Goal: Task Accomplishment & Management: Use online tool/utility

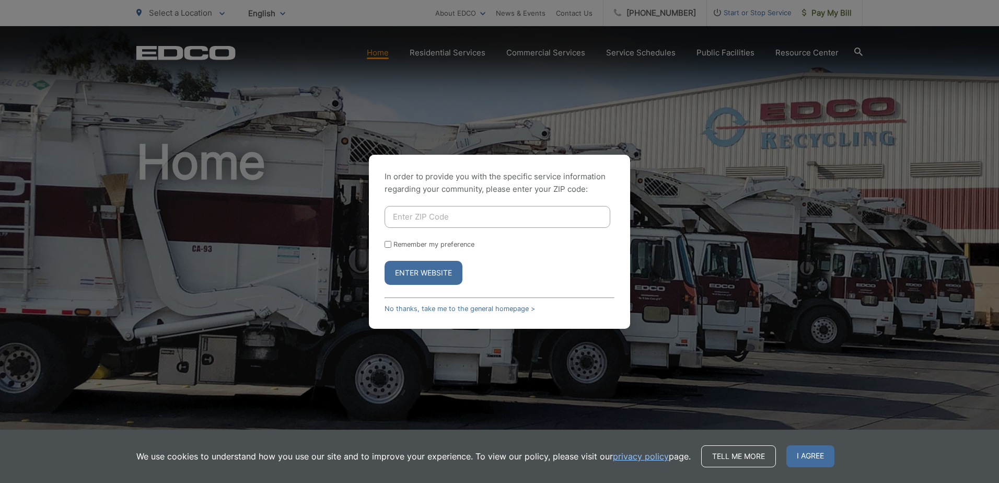
click at [487, 209] on input "Enter ZIP Code" at bounding box center [498, 217] width 226 height 22
click at [402, 212] on input "Enter ZIP Code" at bounding box center [498, 217] width 226 height 22
type input "92124"
click at [424, 276] on button "Enter Website" at bounding box center [424, 273] width 78 height 24
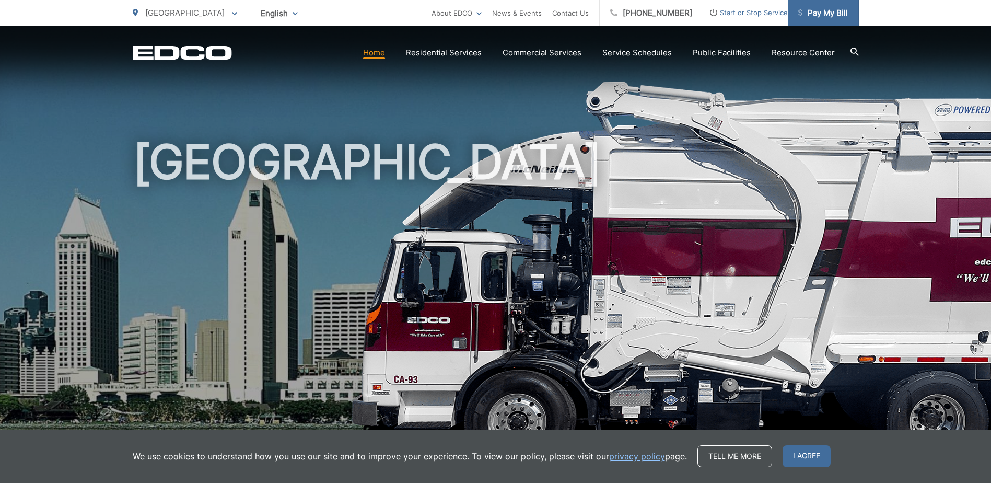
click at [825, 14] on span "Pay My Bill" at bounding box center [823, 13] width 50 height 13
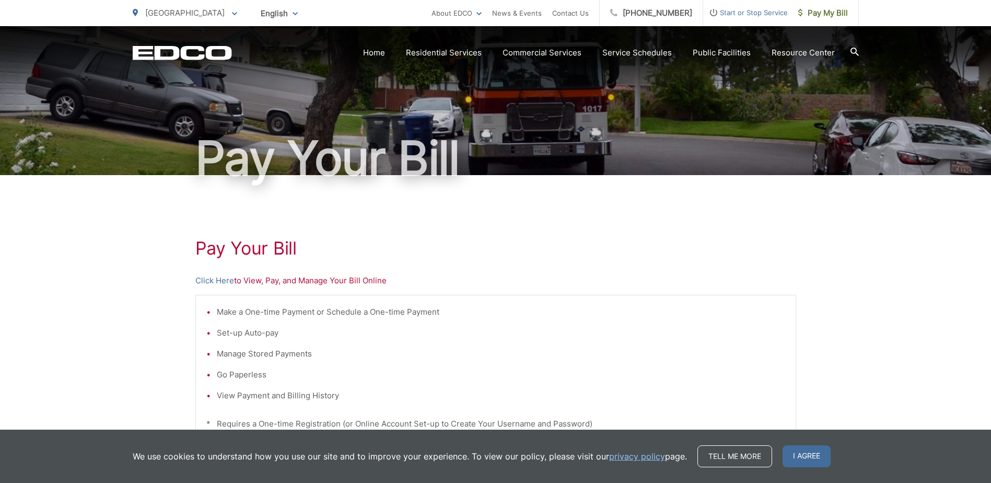
scroll to position [52, 0]
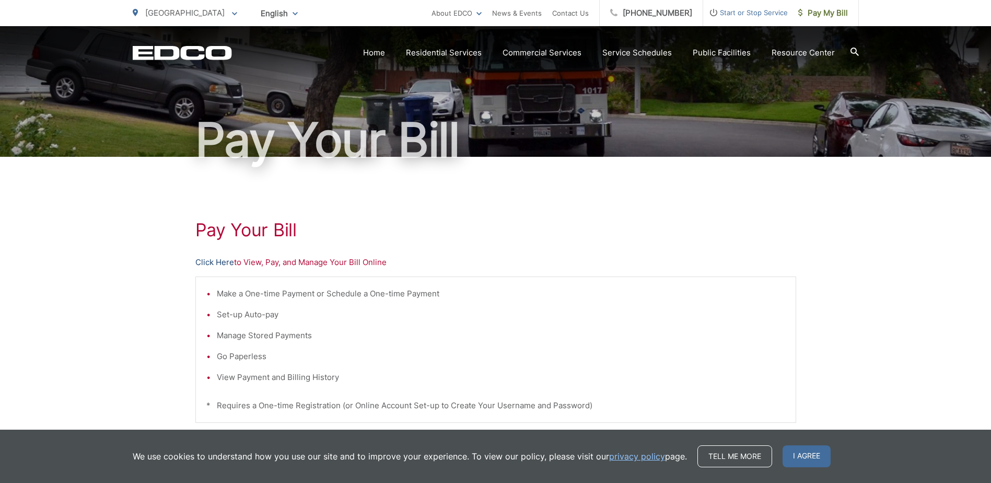
click at [224, 263] on link "Click Here" at bounding box center [214, 262] width 39 height 13
